Goal: Information Seeking & Learning: Learn about a topic

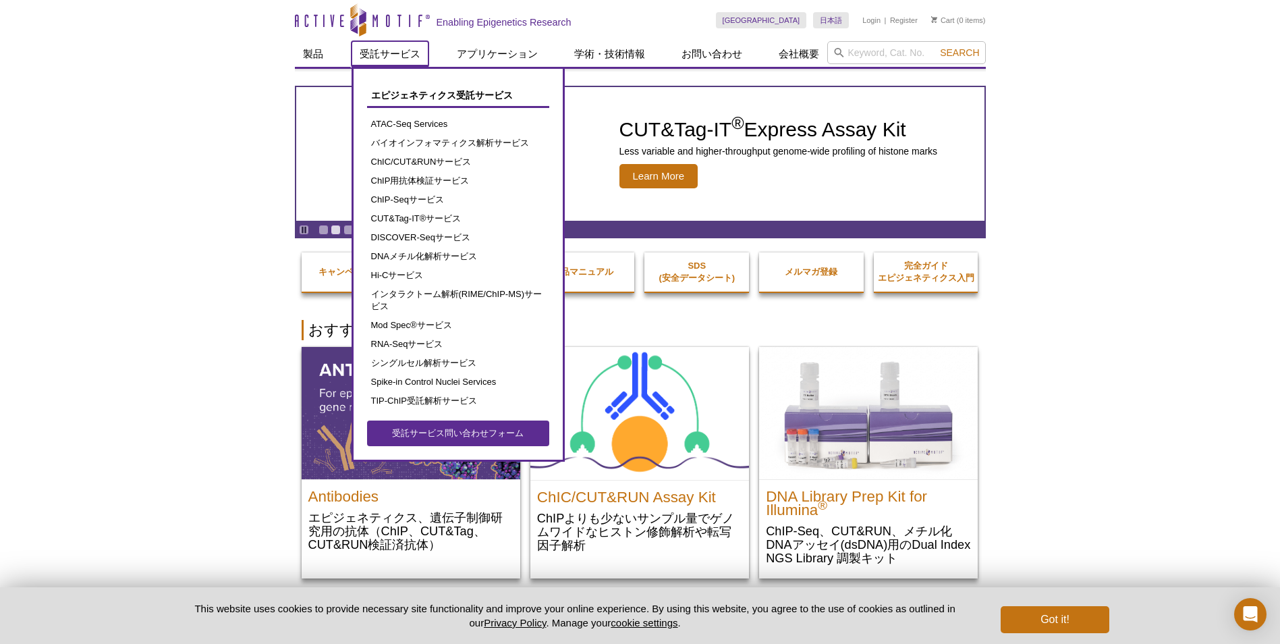
click at [379, 62] on link "受託サービス" at bounding box center [390, 54] width 77 height 26
click at [395, 130] on link "ATAC-Seq Services" at bounding box center [458, 124] width 182 height 19
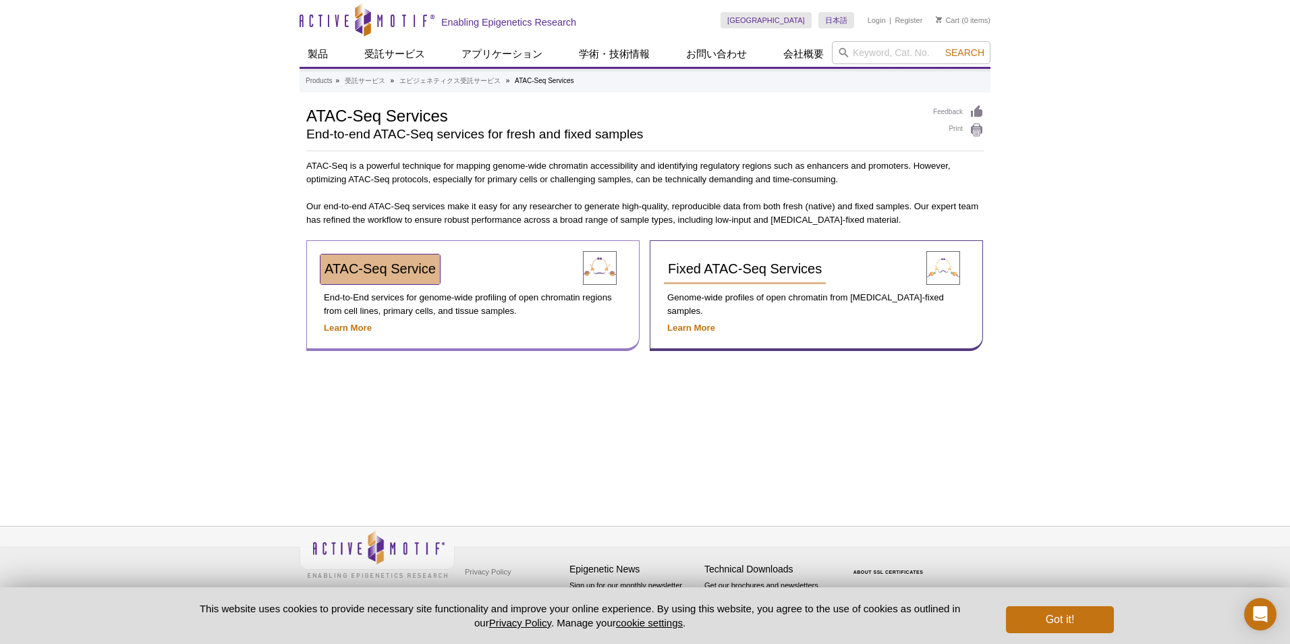
click at [394, 271] on span "ATAC-Seq Service" at bounding box center [380, 268] width 111 height 15
click at [346, 331] on strong "Learn More" at bounding box center [348, 328] width 48 height 10
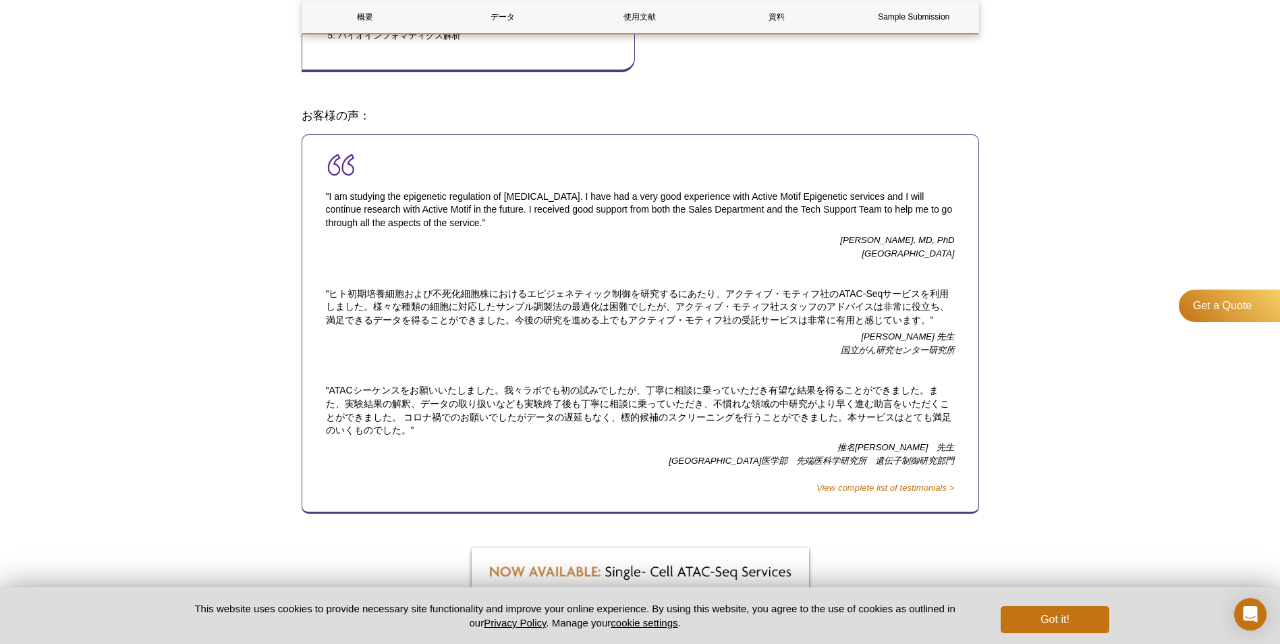
scroll to position [742, 0]
